Goal: Task Accomplishment & Management: Manage account settings

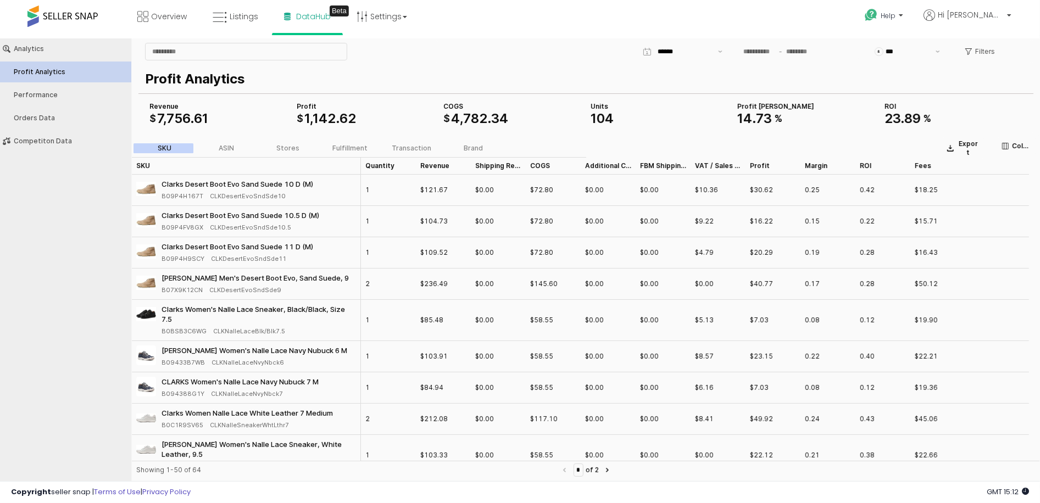
click at [74, 13] on span at bounding box center [62, 15] width 70 height 21
click at [165, 20] on span "Overview" at bounding box center [169, 16] width 36 height 11
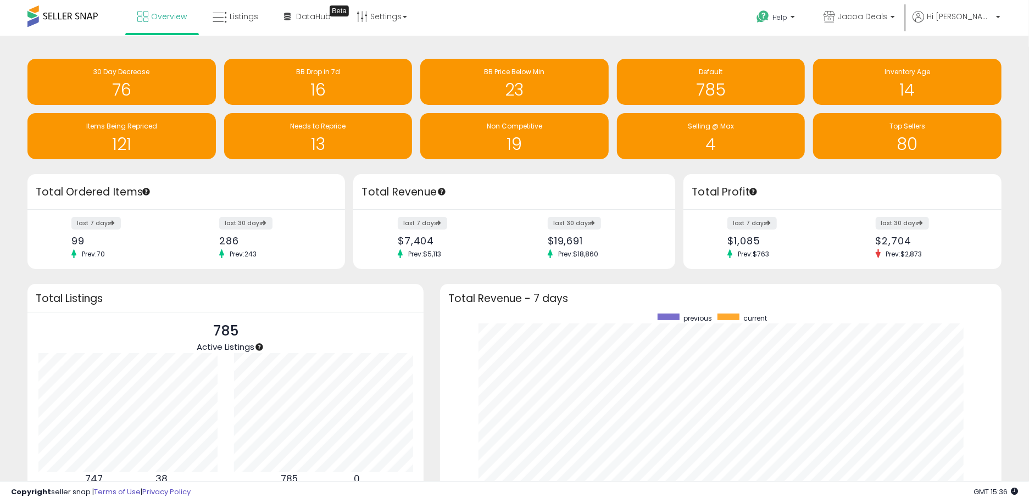
scroll to position [207, 540]
click at [166, 18] on span "Overview" at bounding box center [169, 16] width 36 height 11
click at [245, 20] on span "Listings" at bounding box center [244, 16] width 29 height 11
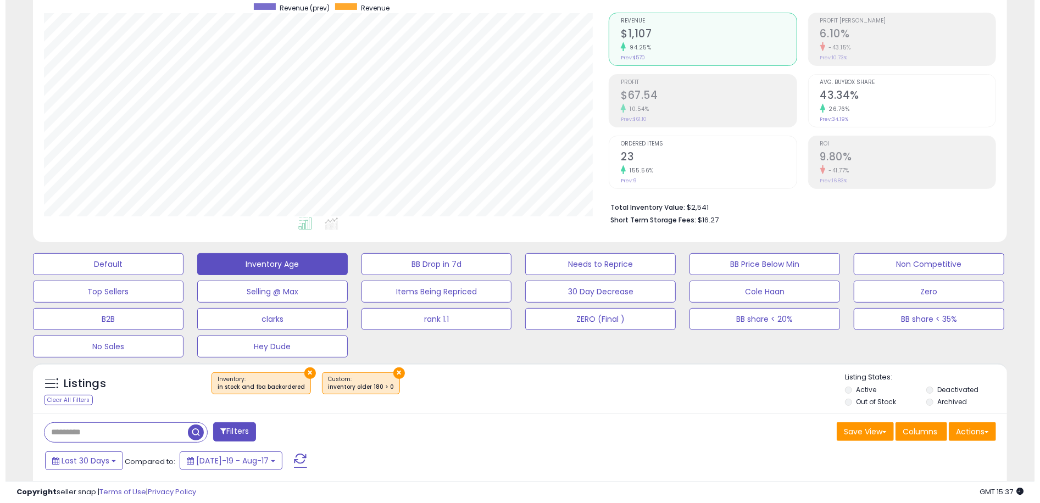
scroll to position [220, 0]
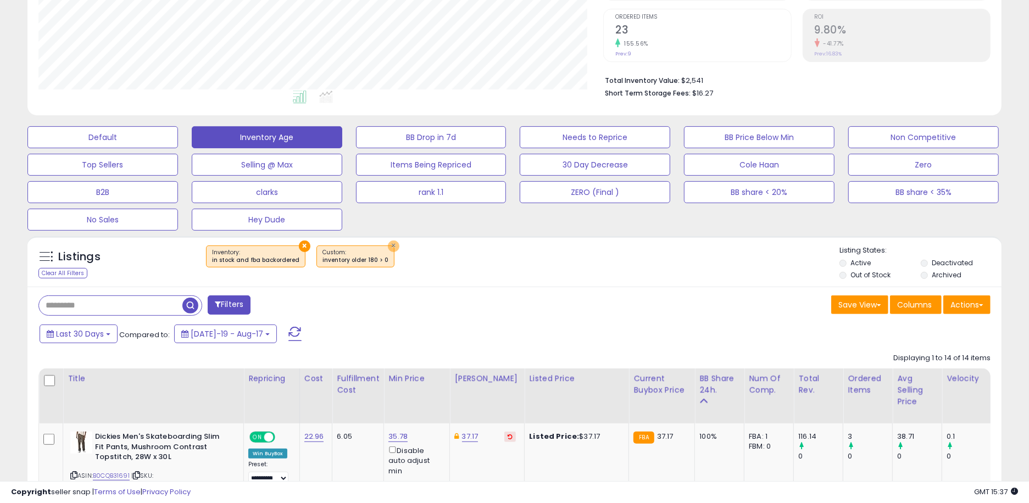
click at [388, 246] on button "×" at bounding box center [394, 247] width 12 height 12
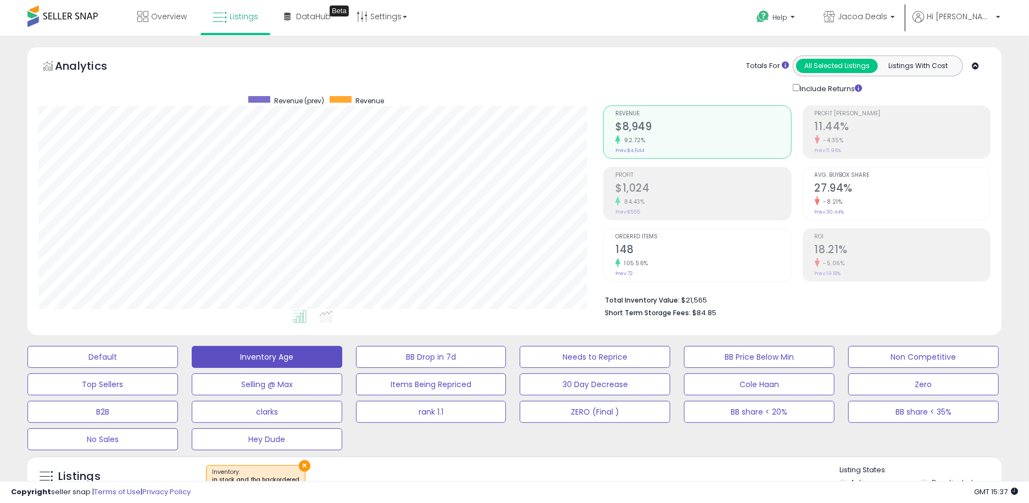
scroll to position [225, 565]
click at [169, 23] on link "Overview" at bounding box center [162, 16] width 66 height 33
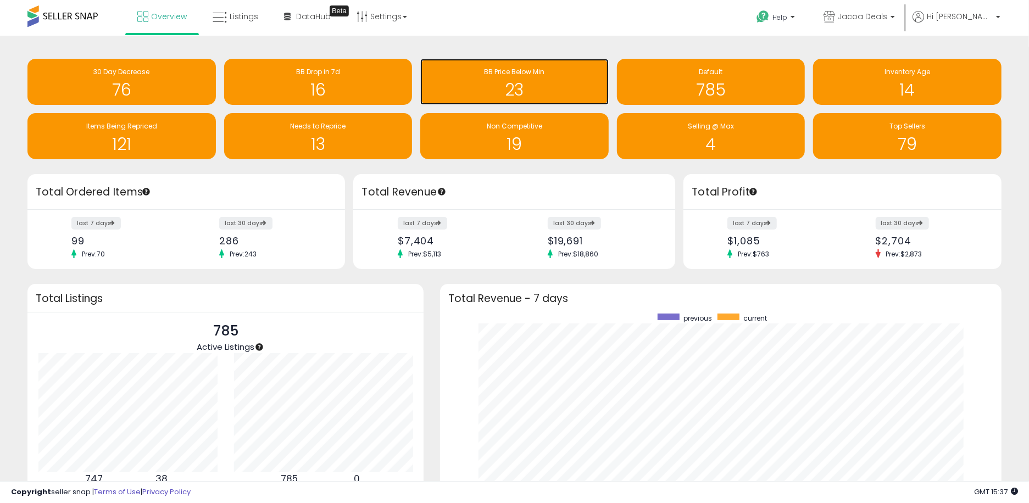
click at [565, 97] on h1 "23" at bounding box center [514, 90] width 177 height 18
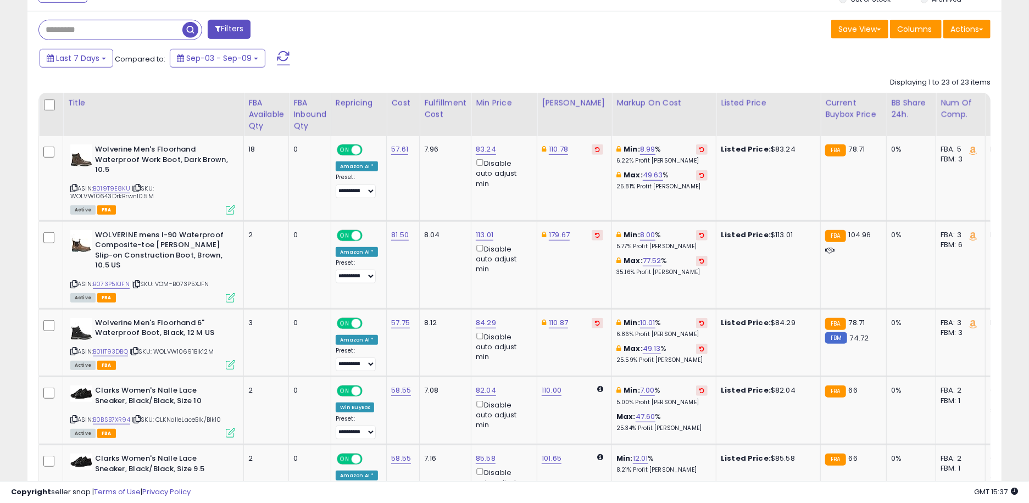
scroll to position [513, 0]
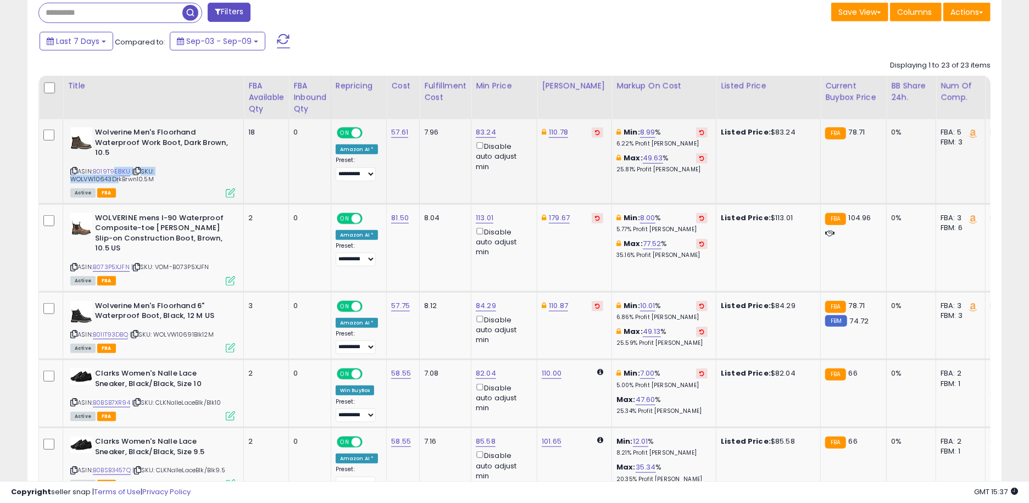
click at [115, 176] on div "ASIN: B019T9E8KU | SKU: WOLVW10643DrkBrwn10.5M Active FBA" at bounding box center [152, 161] width 165 height 69
click at [113, 174] on link "B019T9E8KU" at bounding box center [111, 171] width 37 height 9
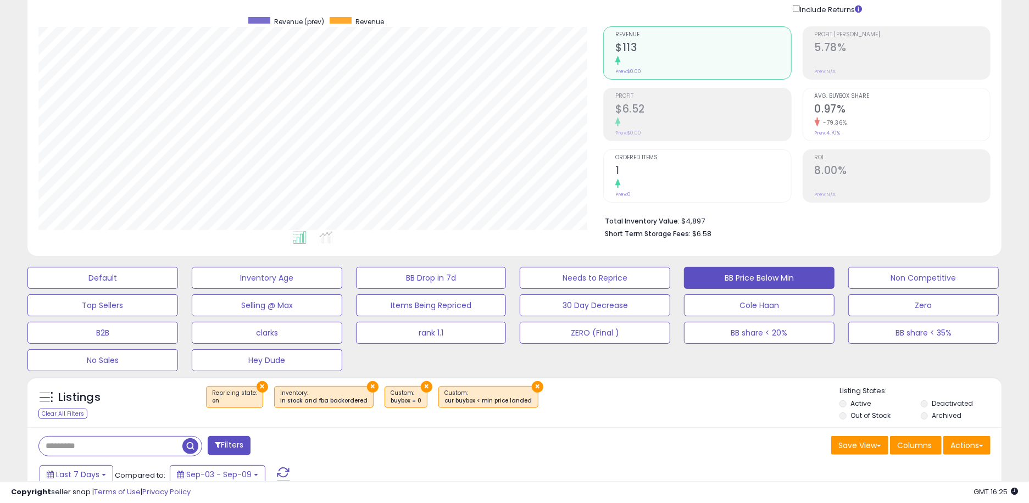
scroll to position [0, 0]
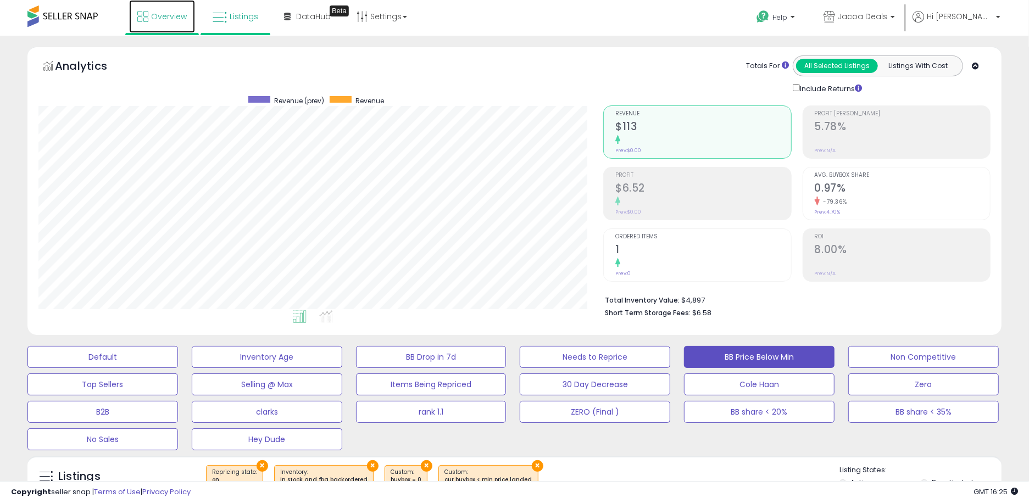
click at [165, 14] on span "Overview" at bounding box center [169, 16] width 36 height 11
